Goal: Task Accomplishment & Management: Complete application form

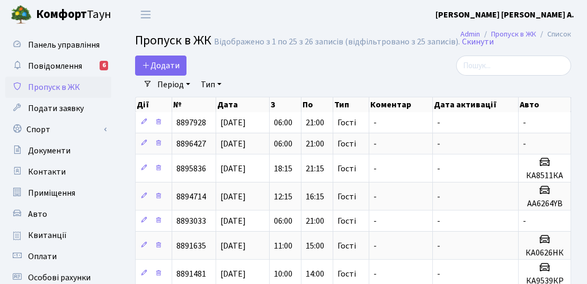
select select "25"
click at [155, 66] on span "Додати" at bounding box center [161, 66] width 38 height 12
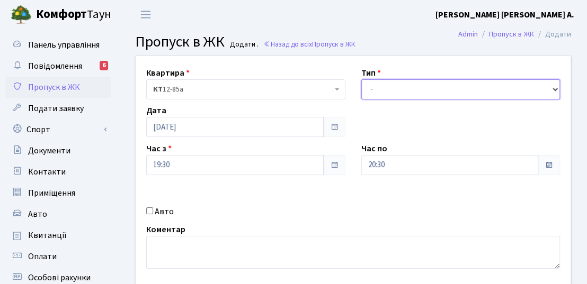
click at [397, 91] on select "- Доставка Таксі Гості Сервіс" at bounding box center [460, 89] width 199 height 20
select select "3"
click at [361, 79] on select "- Доставка Таксі Гості Сервіс" at bounding box center [460, 89] width 199 height 20
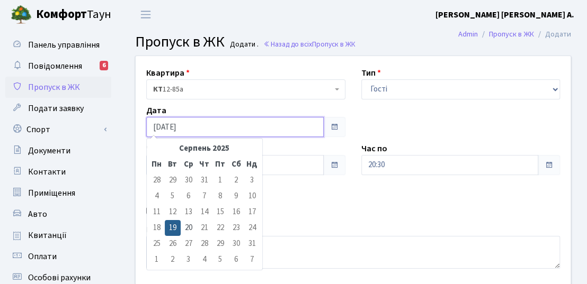
click at [258, 131] on input "19.08.2025" at bounding box center [234, 127] width 177 height 20
click at [188, 225] on td "20" at bounding box center [189, 228] width 16 height 16
type input "[DATE]"
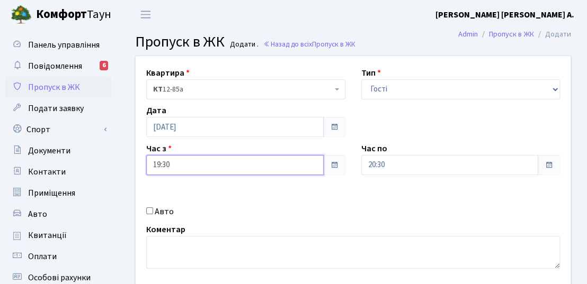
click at [190, 164] on input "19:30" at bounding box center [234, 165] width 177 height 20
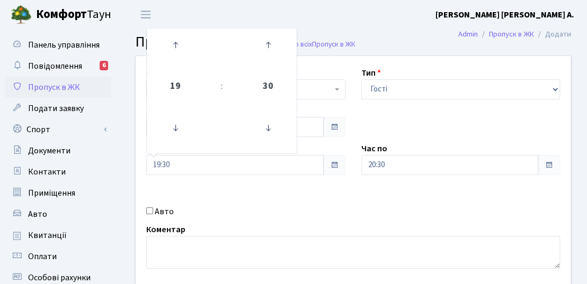
click at [193, 187] on div "Квартира <b>КТ</b>&nbsp;&nbsp;&nbsp;&nbsp;12-85а КТ 12-85а Тип - Доставка Таксі…" at bounding box center [353, 170] width 451 height 229
click at [191, 166] on input "19:30" at bounding box center [234, 165] width 177 height 20
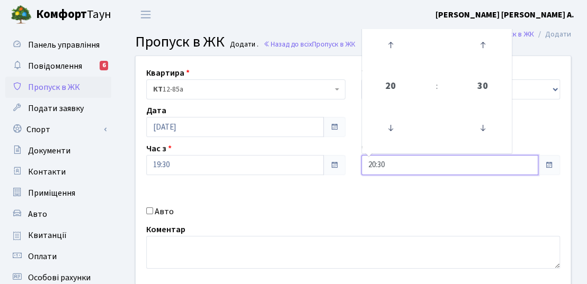
click at [375, 165] on input "20:30" at bounding box center [449, 165] width 177 height 20
click at [480, 128] on icon at bounding box center [482, 128] width 29 height 29
click at [375, 162] on input "20:15" at bounding box center [449, 165] width 177 height 20
click at [396, 163] on input "21:15" at bounding box center [449, 165] width 177 height 20
type input "21:00"
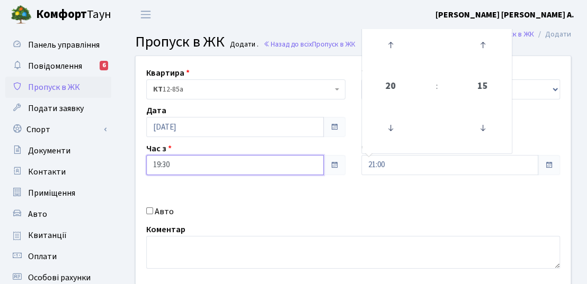
click at [195, 164] on input "19:30" at bounding box center [234, 165] width 177 height 20
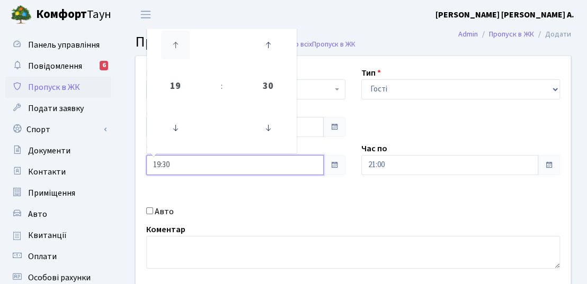
click at [176, 43] on icon at bounding box center [175, 45] width 29 height 29
click at [176, 35] on icon at bounding box center [175, 45] width 29 height 29
click at [177, 45] on icon at bounding box center [175, 45] width 29 height 29
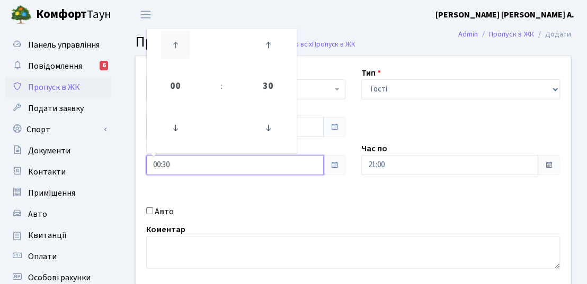
click at [177, 45] on icon at bounding box center [175, 45] width 29 height 29
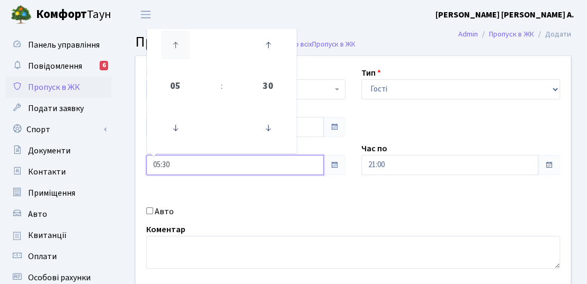
click at [177, 45] on icon at bounding box center [175, 45] width 29 height 29
click at [275, 130] on icon at bounding box center [268, 128] width 29 height 29
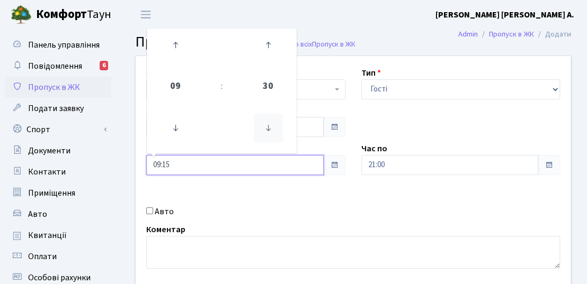
click at [274, 129] on icon at bounding box center [268, 128] width 29 height 29
click at [274, 128] on icon at bounding box center [268, 128] width 29 height 29
click at [272, 44] on icon at bounding box center [268, 45] width 29 height 29
type input "09:00"
click at [228, 201] on div "Квартира <b>КТ</b>&nbsp;&nbsp;&nbsp;&nbsp;12-85а КТ 12-85а Тип - Доставка Таксі…" at bounding box center [353, 170] width 451 height 229
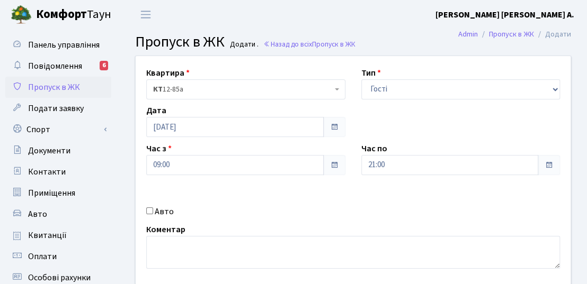
click at [150, 211] on input "Авто" at bounding box center [149, 211] width 7 height 7
checkbox input "true"
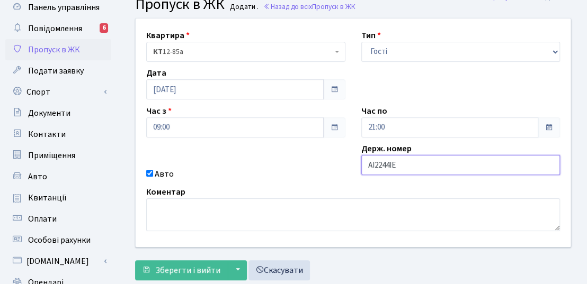
scroll to position [53, 0]
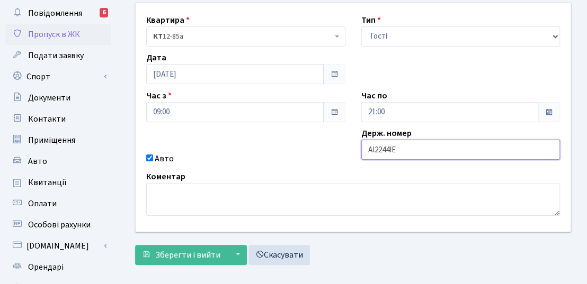
type input "AI2244IE"
click at [284, 142] on div "Квартира <b>КТ</b>&nbsp;&nbsp;&nbsp;&nbsp;12-85а КТ 12-85а Тип - Доставка Таксі…" at bounding box center [353, 117] width 451 height 229
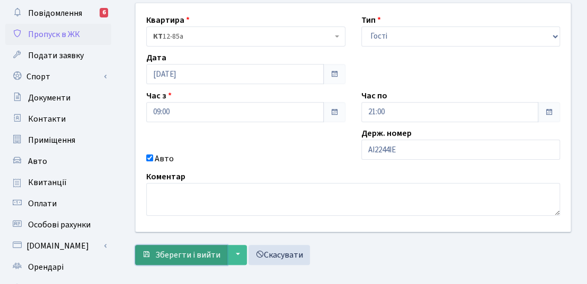
click at [206, 255] on span "Зберегти і вийти" at bounding box center [187, 255] width 65 height 12
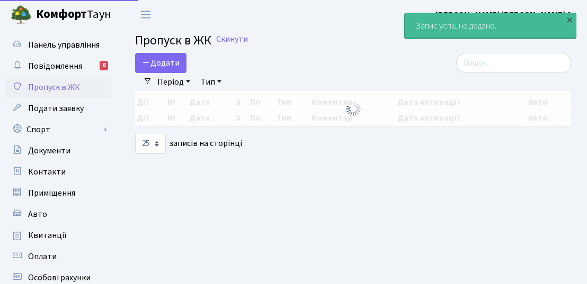
select select "25"
